Goal: Information Seeking & Learning: Learn about a topic

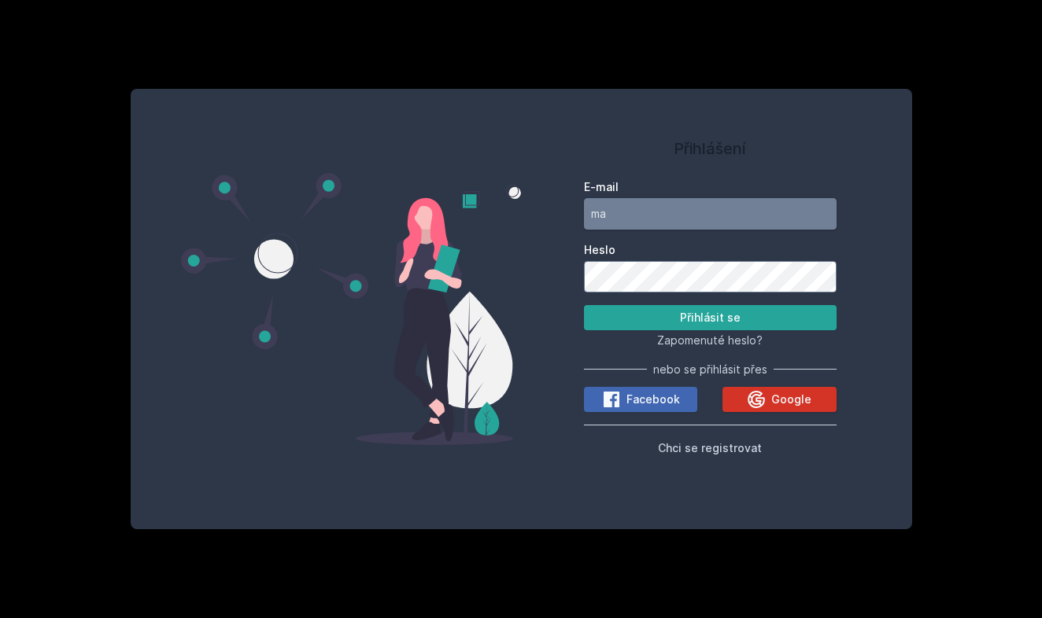
type input "ma"
click at [734, 401] on button "Google" at bounding box center [778, 399] width 113 height 25
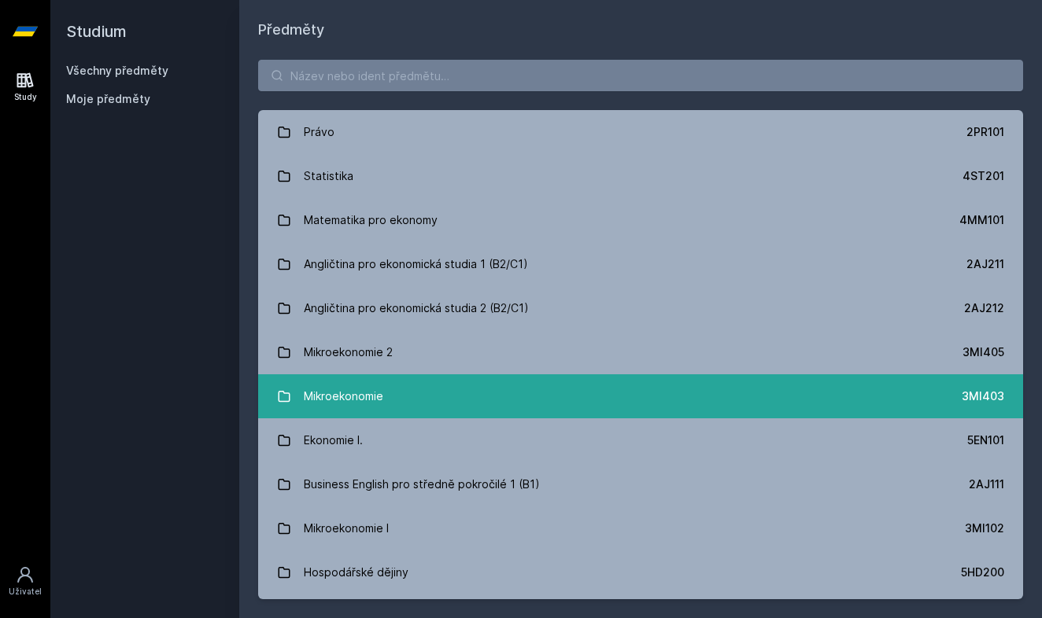
click at [440, 386] on link "Mikroekonomie 3MI403" at bounding box center [640, 397] width 765 height 44
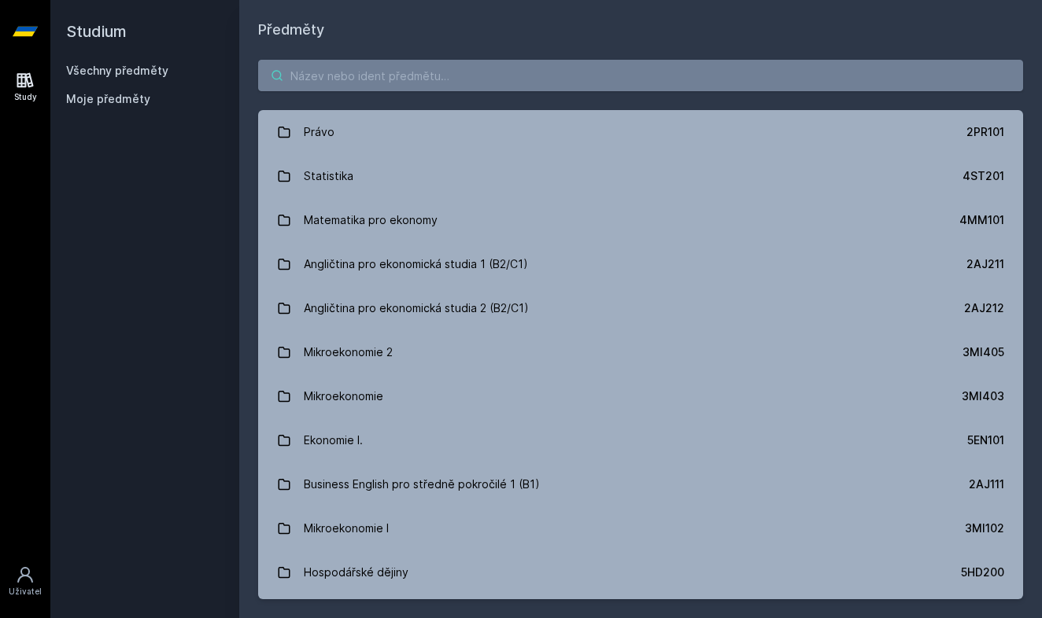
click at [323, 69] on input "search" at bounding box center [640, 75] width 765 height 31
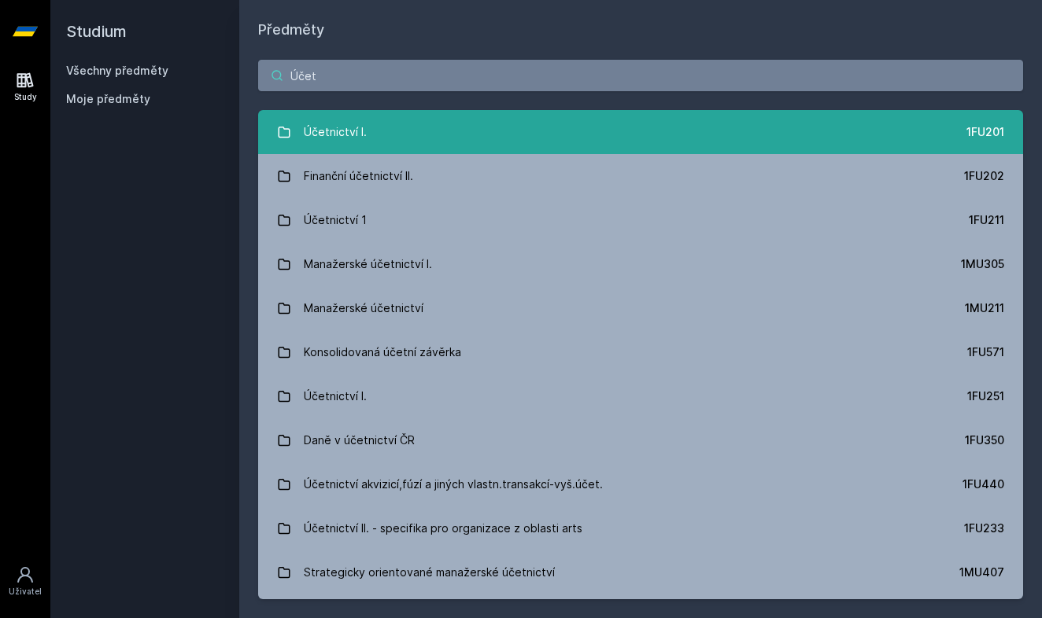
type input "Účet"
click at [313, 130] on div "Účetnictví I." at bounding box center [335, 131] width 63 height 31
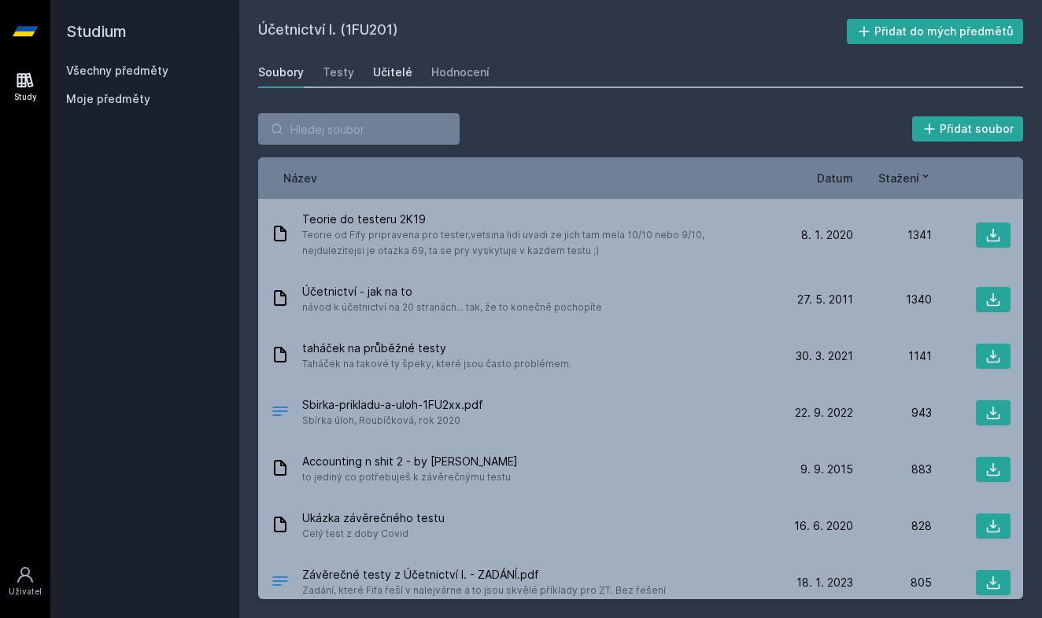
click at [381, 82] on link "Učitelé" at bounding box center [392, 72] width 39 height 31
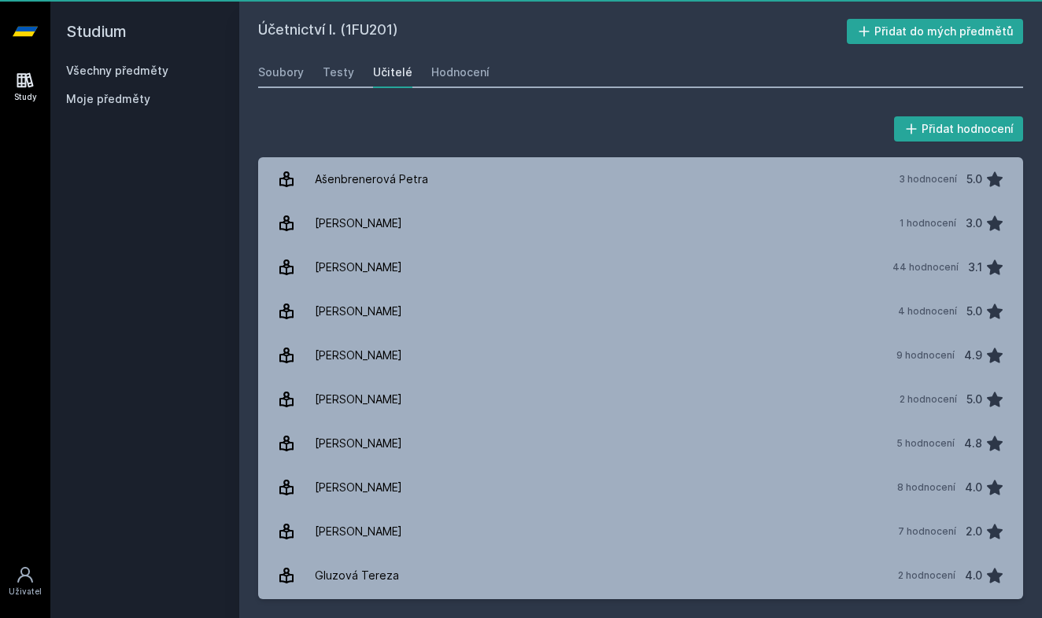
click at [380, 76] on div "Učitelé" at bounding box center [392, 73] width 39 height 16
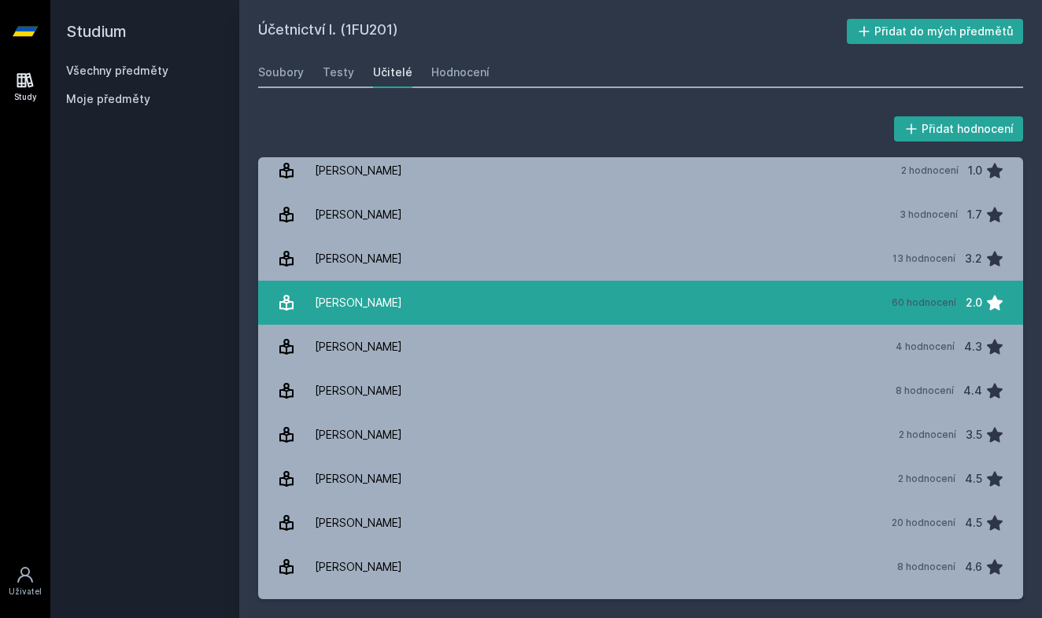
scroll to position [579, 0]
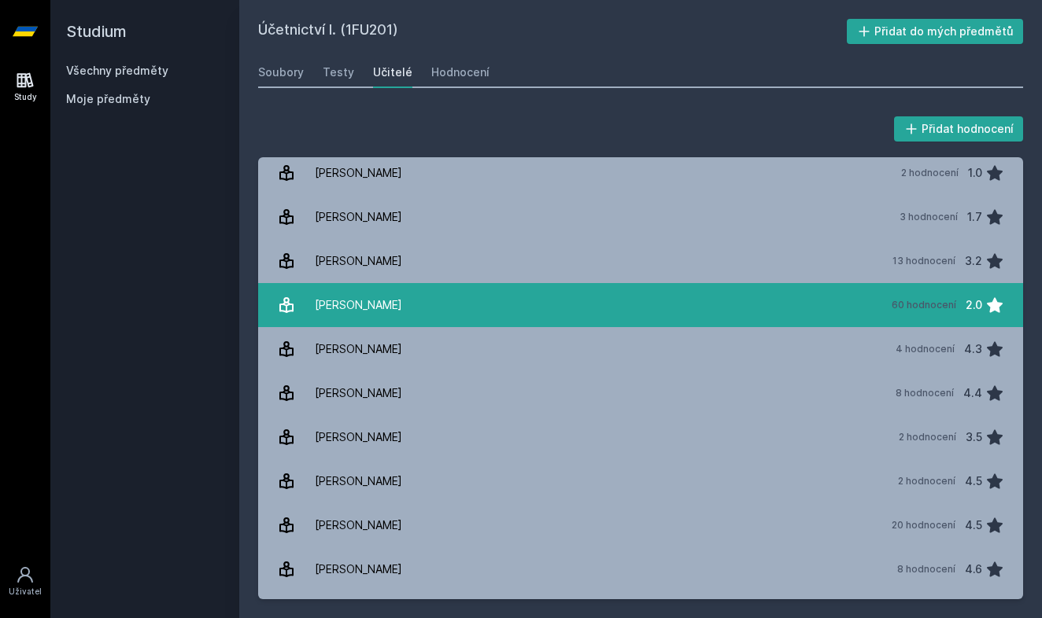
click at [882, 300] on div "60 hodnocení 2.0" at bounding box center [943, 305] width 122 height 31
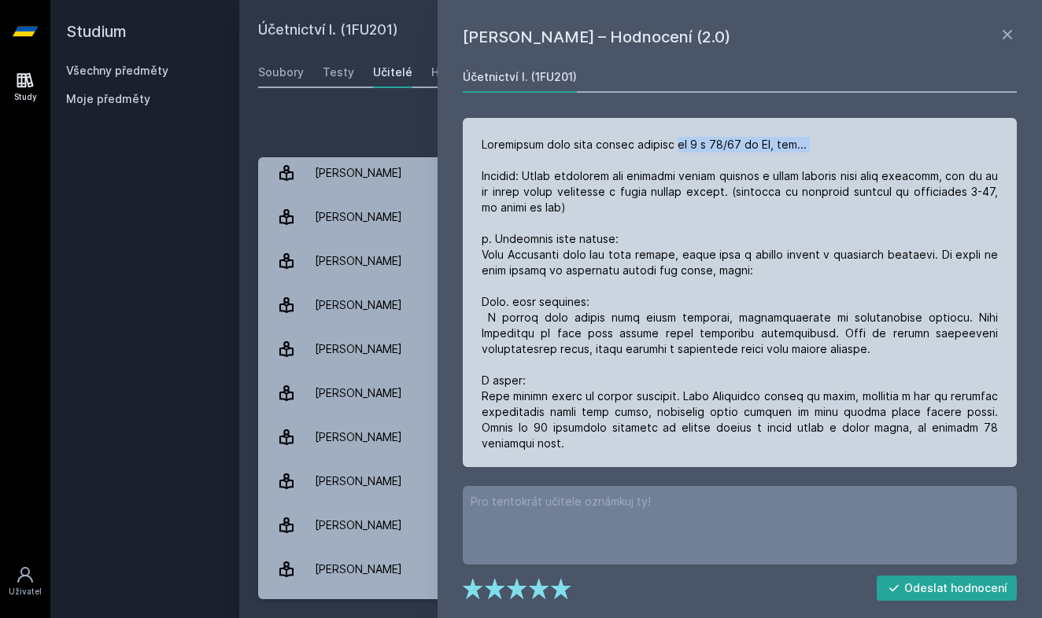
drag, startPoint x: 674, startPoint y: 146, endPoint x: 748, endPoint y: 153, distance: 74.3
drag, startPoint x: 629, startPoint y: 197, endPoint x: 696, endPoint y: 198, distance: 66.9
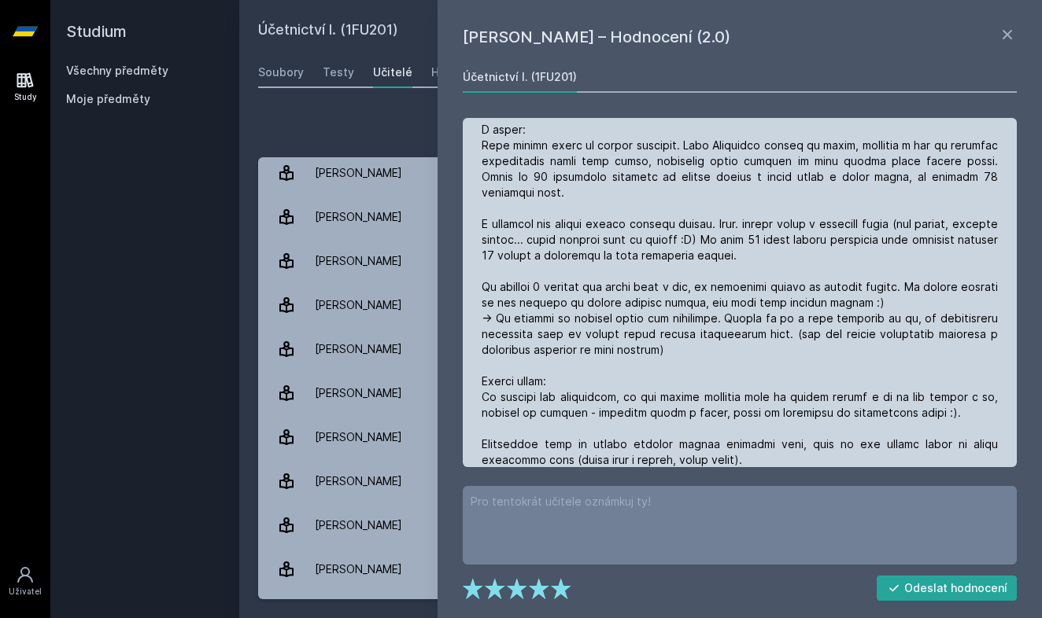
scroll to position [263, 0]
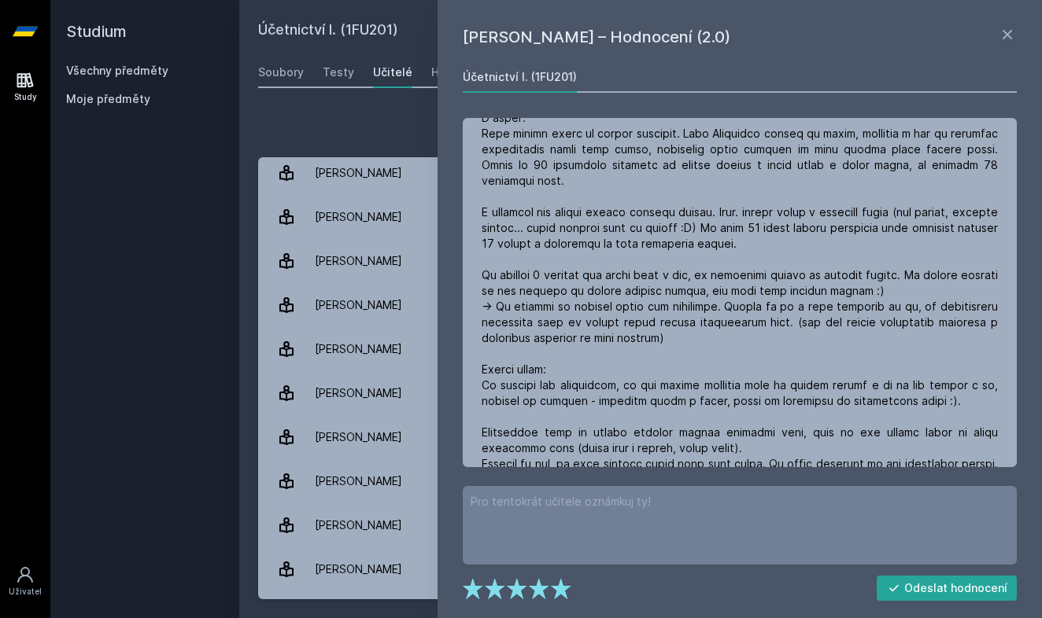
click at [216, 291] on div "Studium Všechny předměty Moje předměty" at bounding box center [144, 309] width 189 height 618
click at [1008, 37] on icon at bounding box center [1007, 34] width 19 height 19
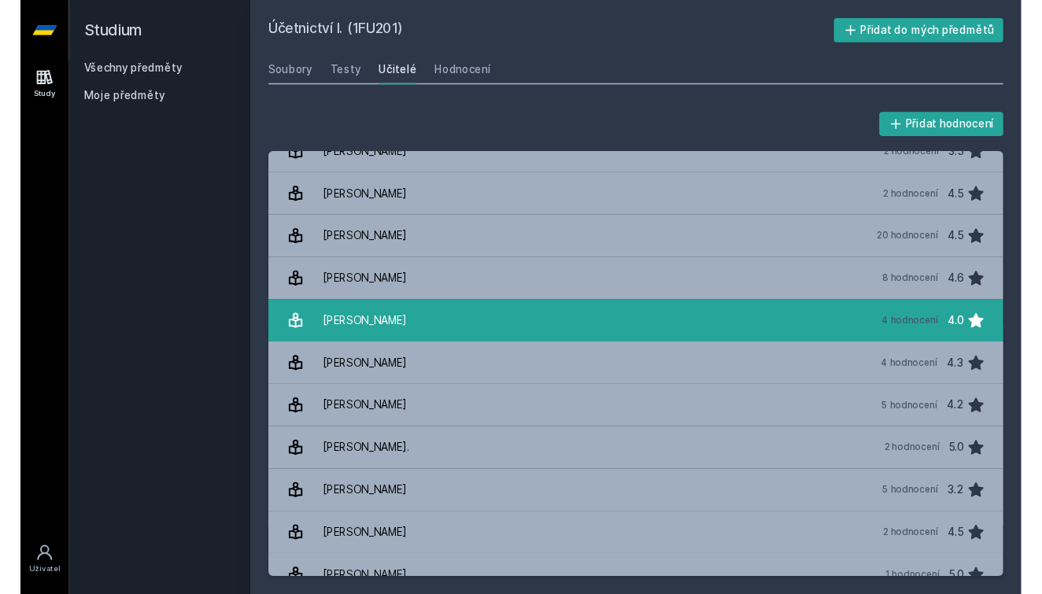
scroll to position [861, 0]
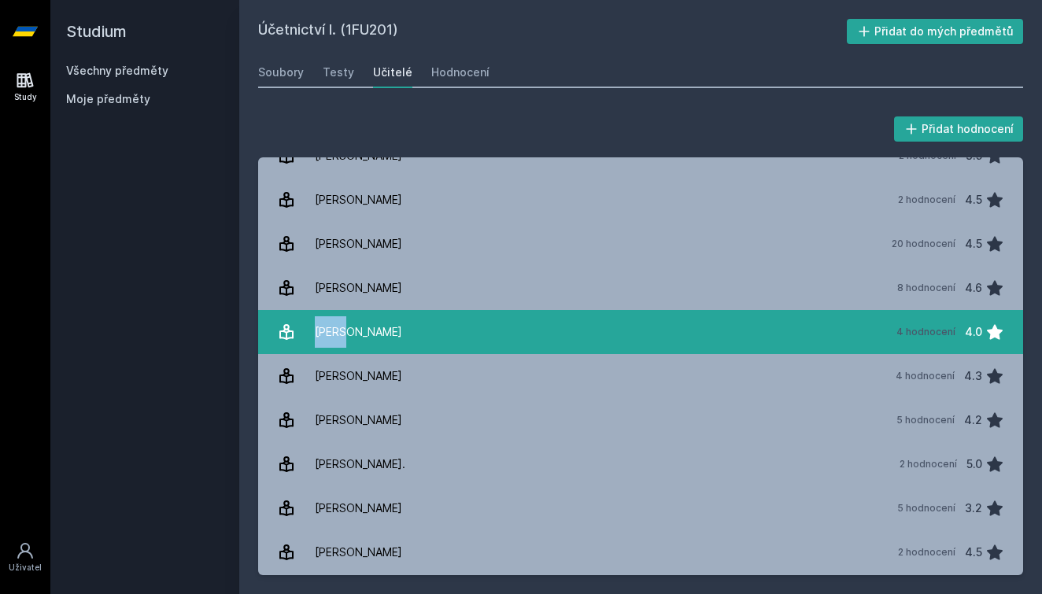
click at [787, 334] on link "[PERSON_NAME] 4 hodnocení 4.0" at bounding box center [640, 332] width 765 height 44
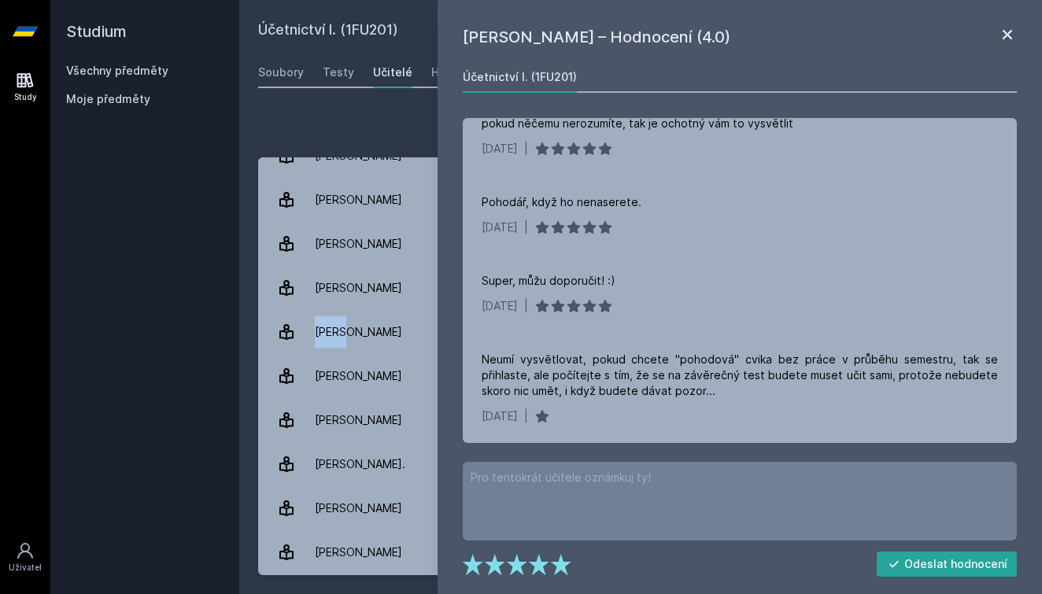
click at [1004, 35] on icon at bounding box center [1007, 34] width 19 height 19
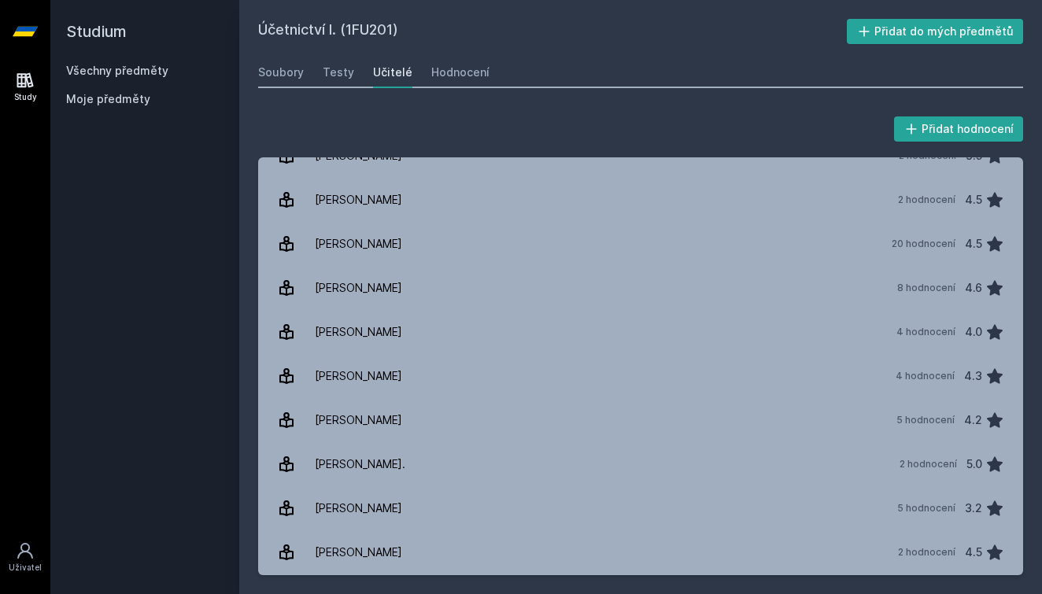
click at [755, 73] on div "Soubory Testy Učitelé Hodnocení" at bounding box center [640, 72] width 765 height 31
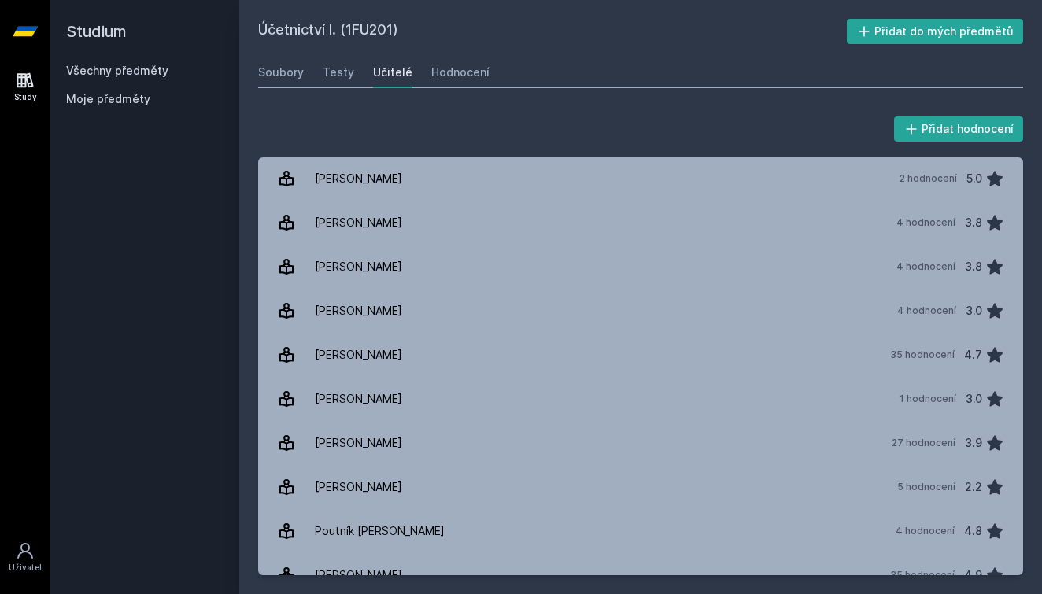
scroll to position [1581, 0]
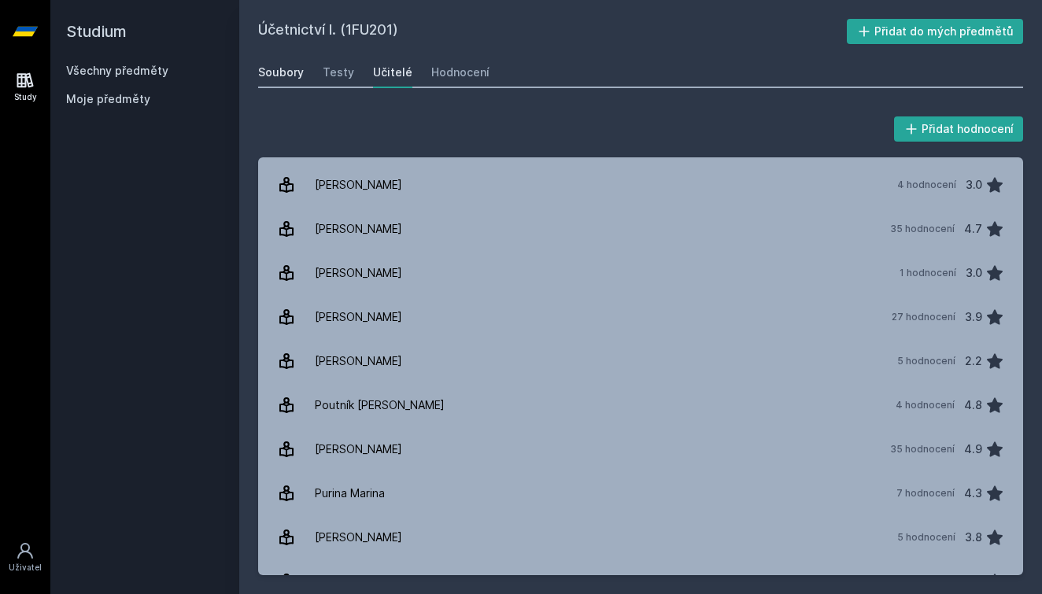
click at [259, 66] on div "Soubory" at bounding box center [281, 73] width 46 height 16
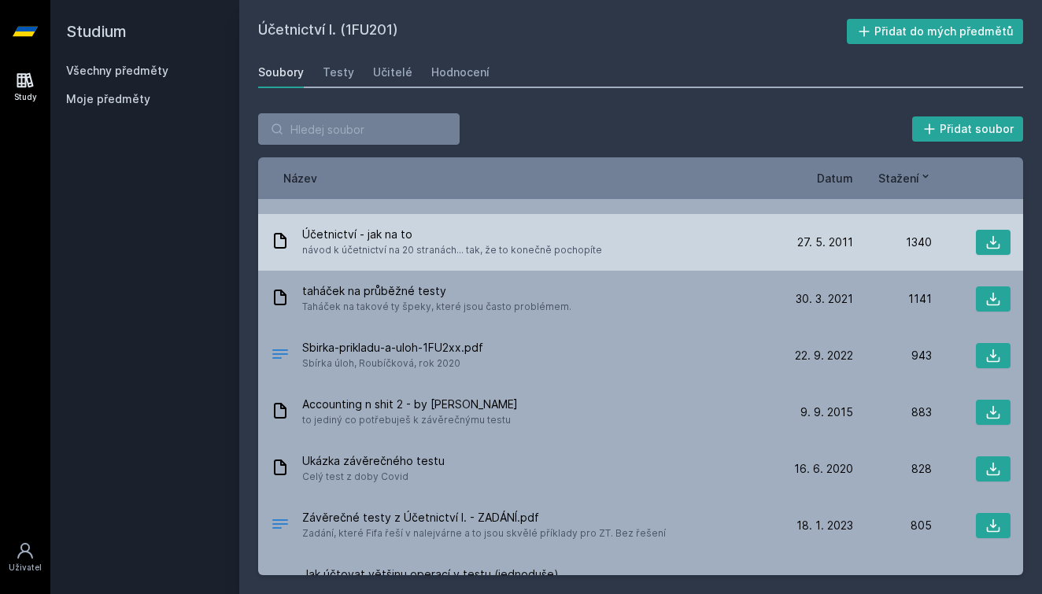
scroll to position [1, 0]
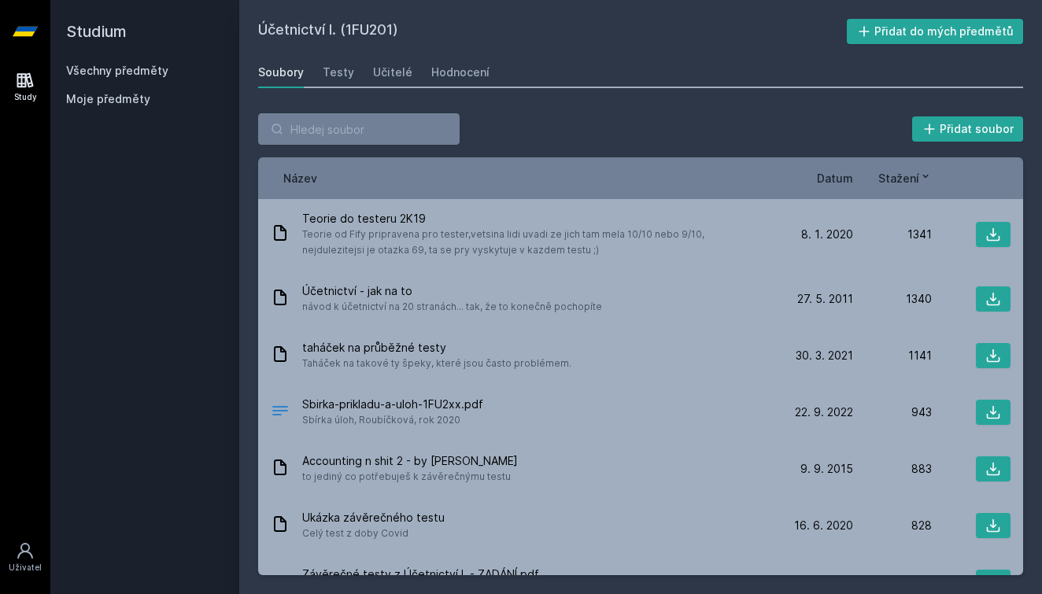
click at [139, 69] on link "Všechny předměty" at bounding box center [117, 70] width 102 height 13
